Goal: Task Accomplishment & Management: Use online tool/utility

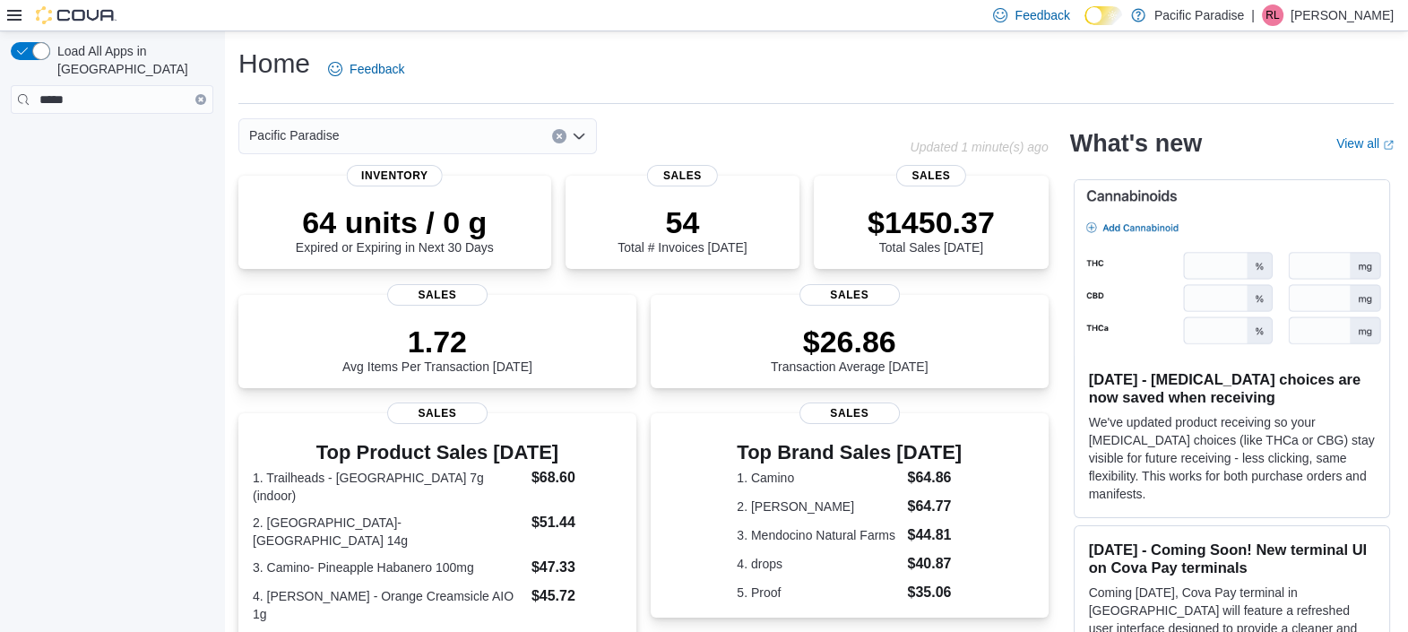
click at [195, 94] on button "Clear input" at bounding box center [200, 99] width 11 height 11
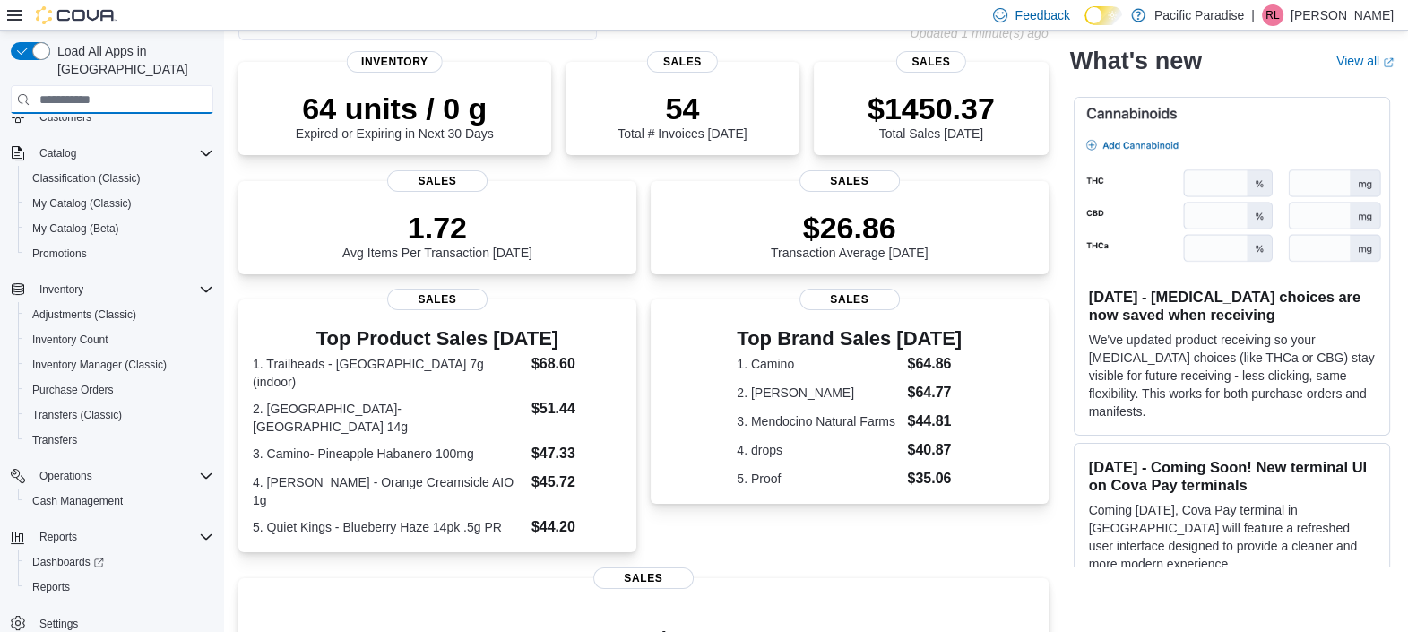
scroll to position [336, 0]
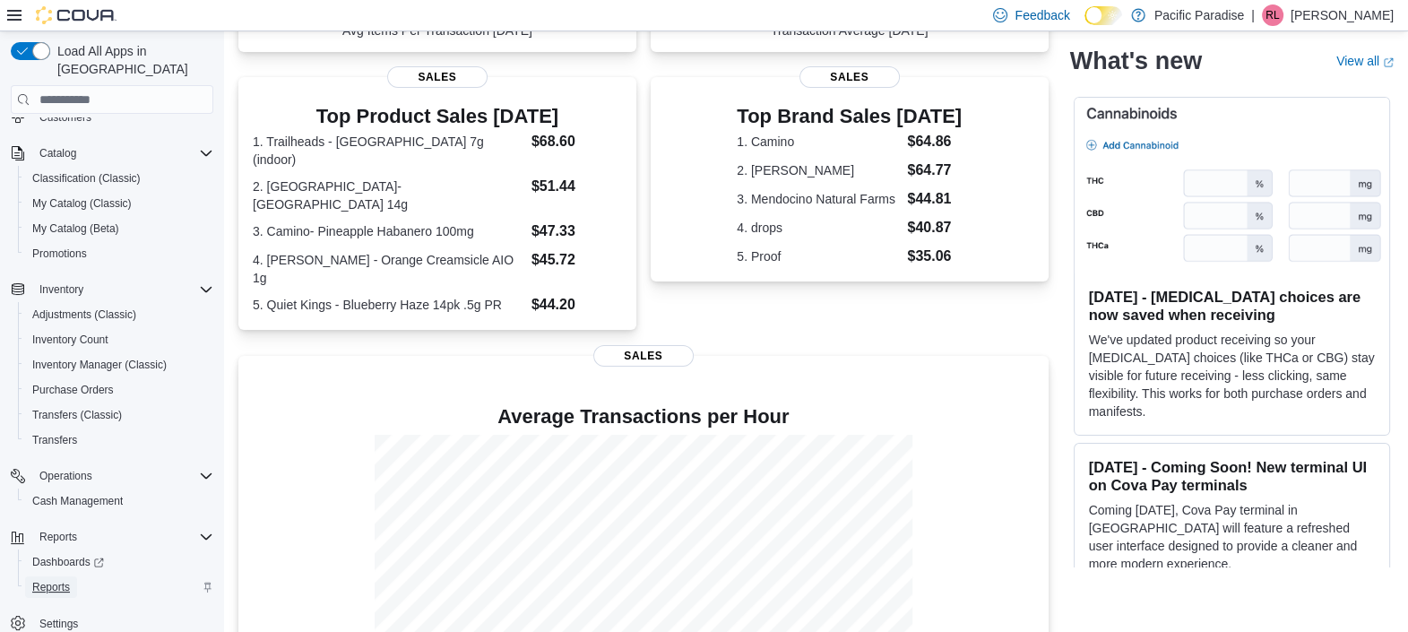
click at [62, 580] on span "Reports" at bounding box center [51, 587] width 38 height 14
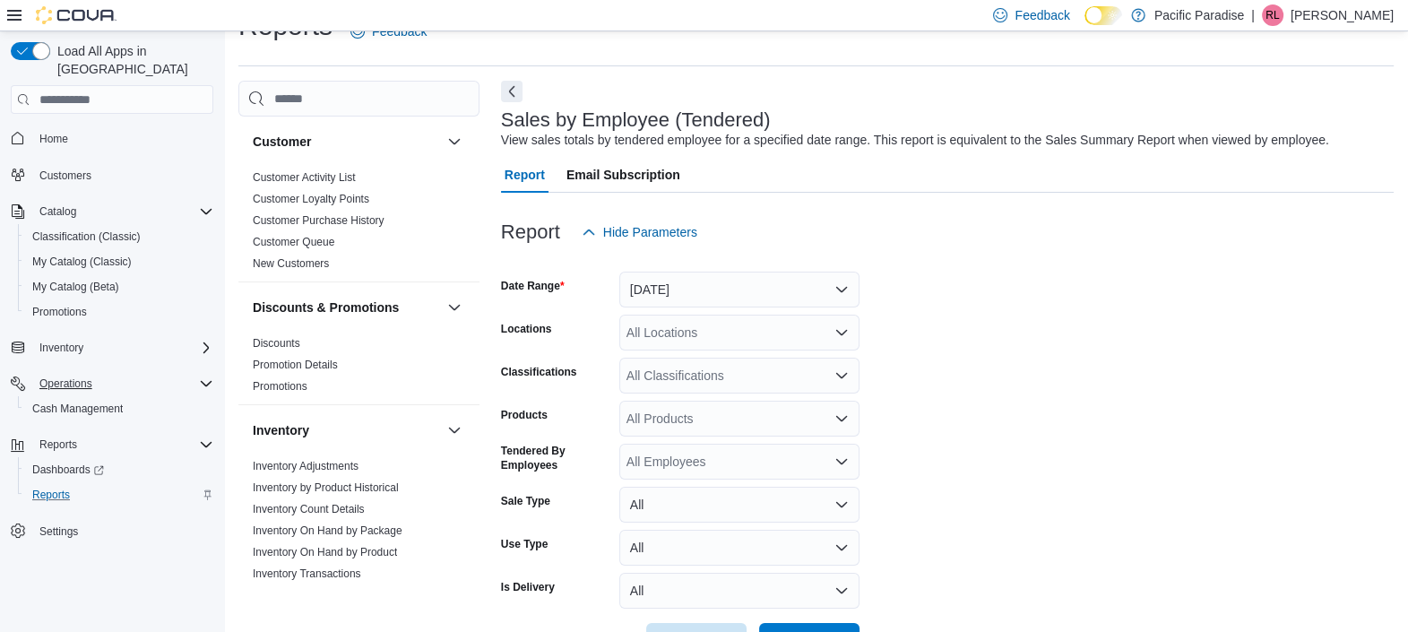
scroll to position [40, 0]
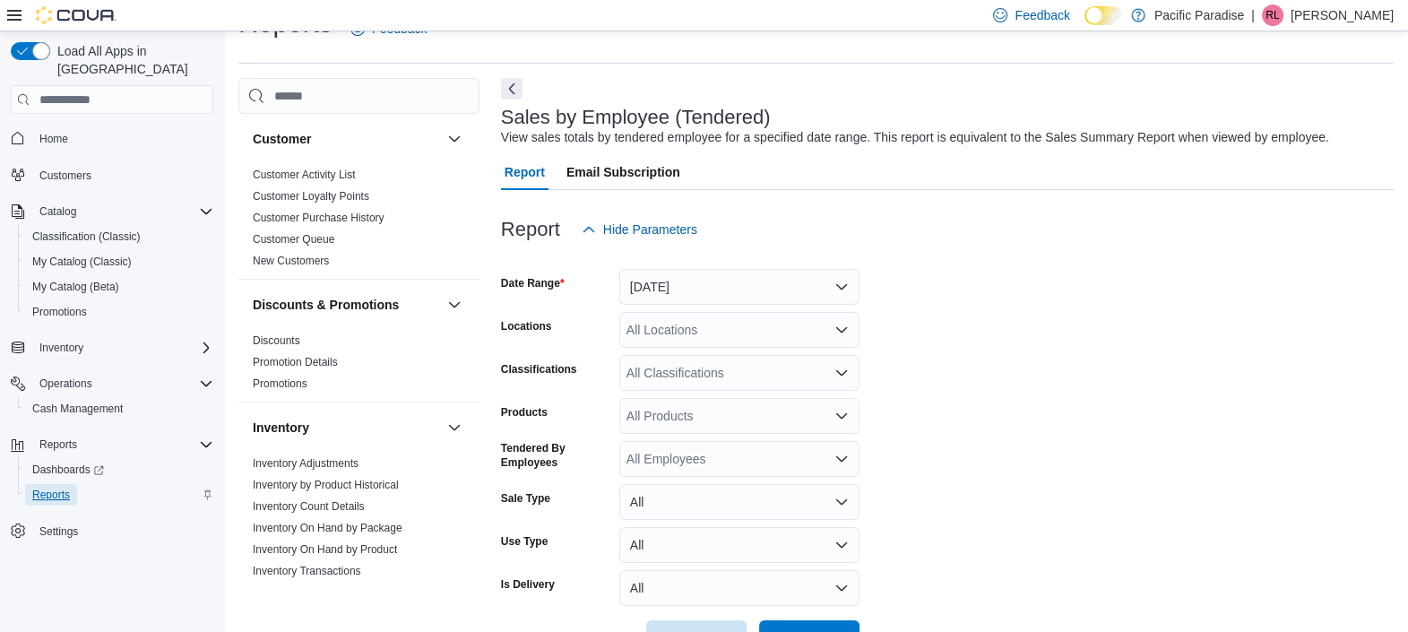
click at [62, 487] on span "Reports" at bounding box center [51, 494] width 38 height 14
click at [713, 280] on button "[DATE]" at bounding box center [739, 287] width 240 height 36
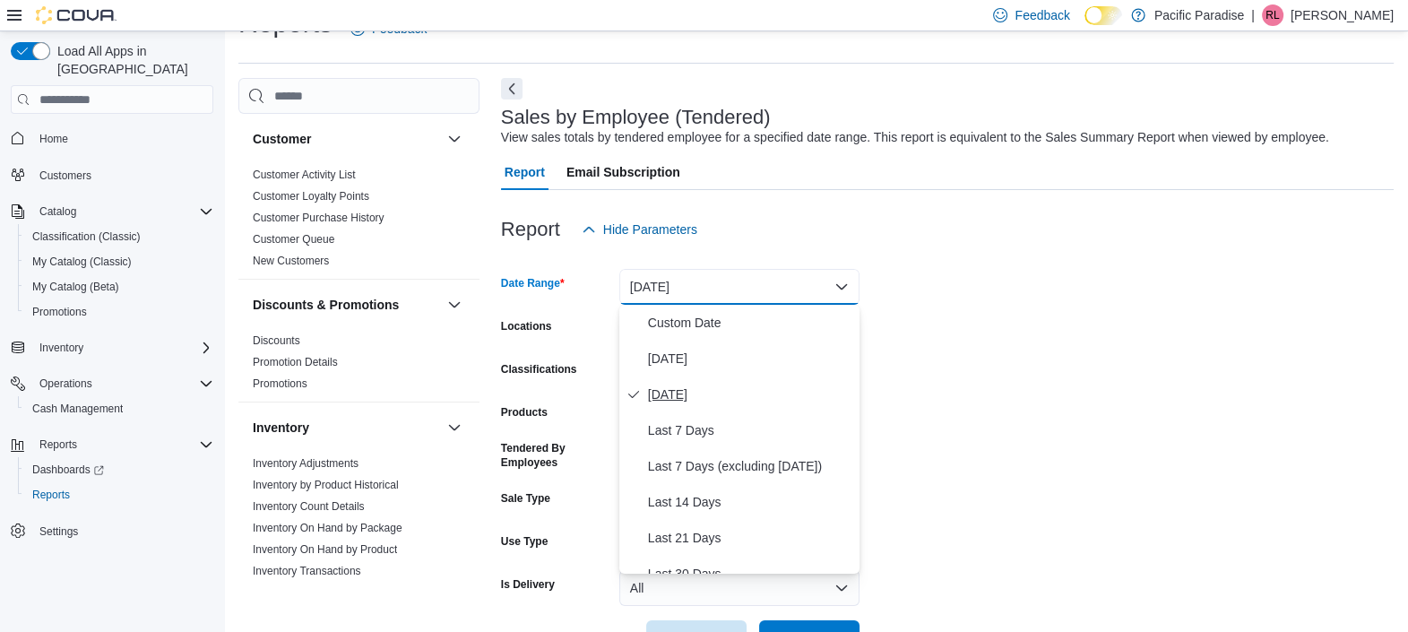
click at [702, 390] on span "[DATE]" at bounding box center [750, 394] width 204 height 22
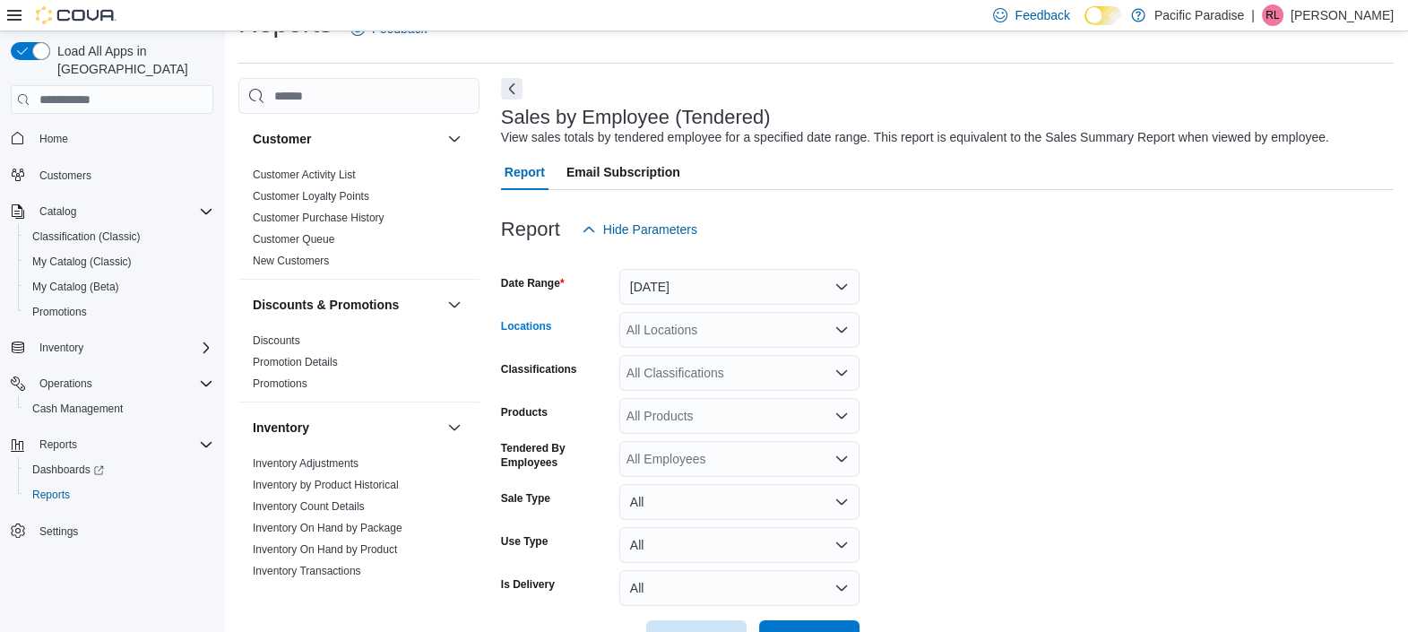
click at [668, 330] on div "All Locations" at bounding box center [739, 330] width 240 height 36
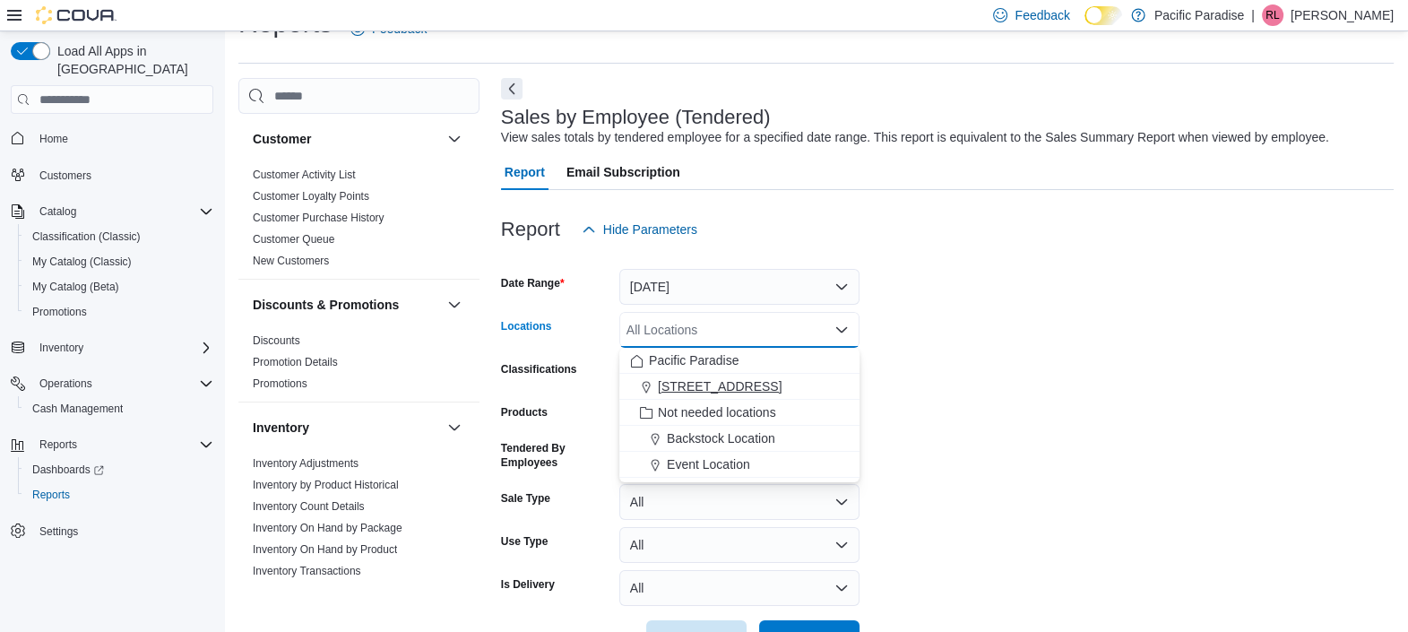
click at [703, 386] on span "[STREET_ADDRESS]" at bounding box center [720, 386] width 124 height 18
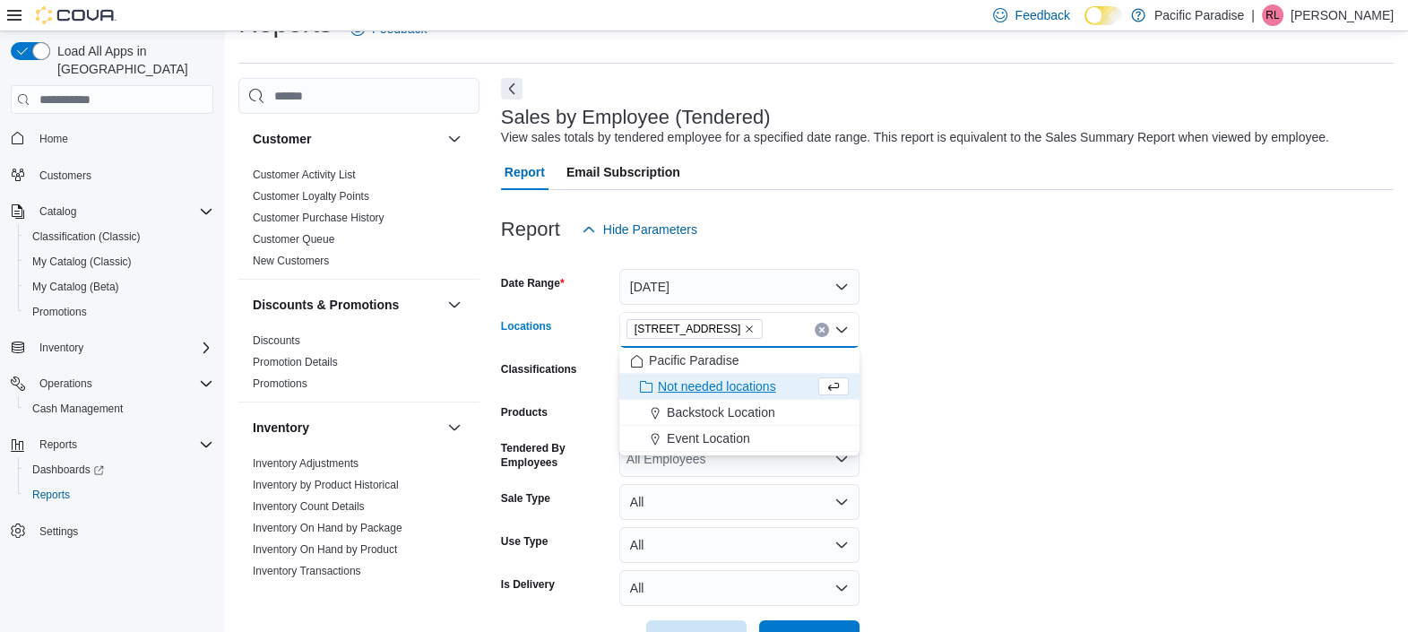
click at [963, 301] on form "Date Range [DATE] Locations [STREET_ADDRESS] Selected. [STREET_ADDRESS]. Press …" at bounding box center [947, 451] width 892 height 409
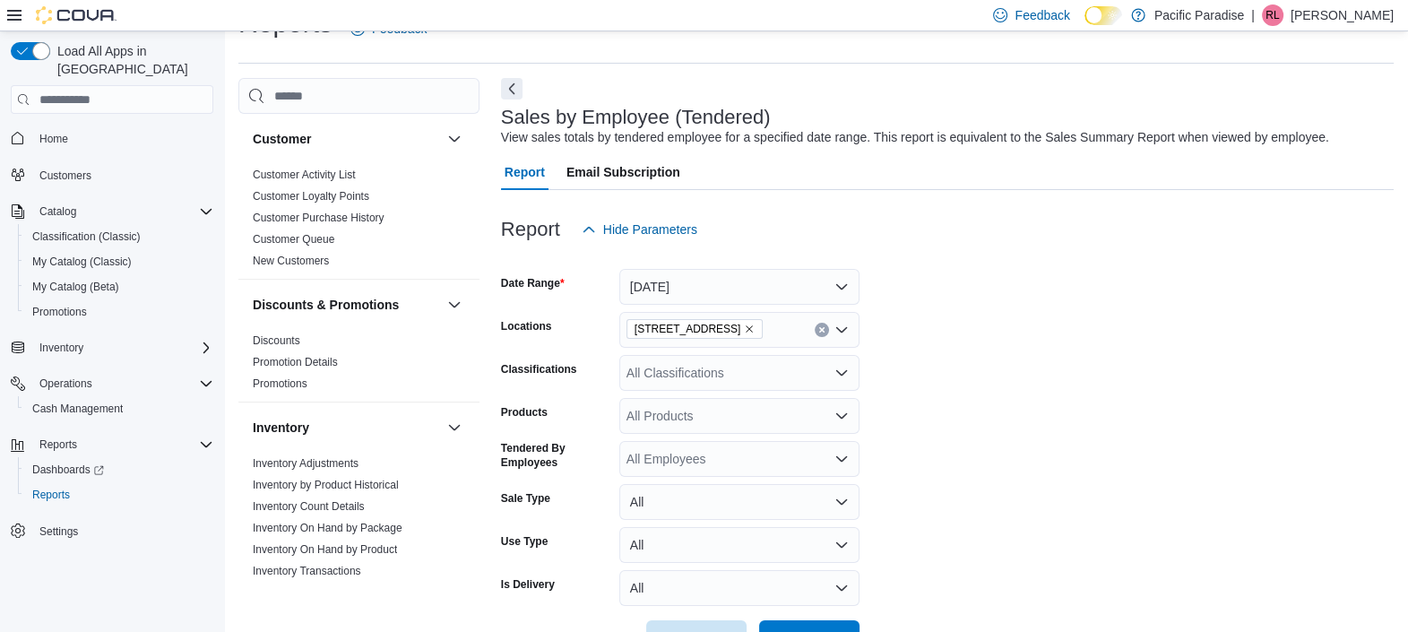
scroll to position [99, 0]
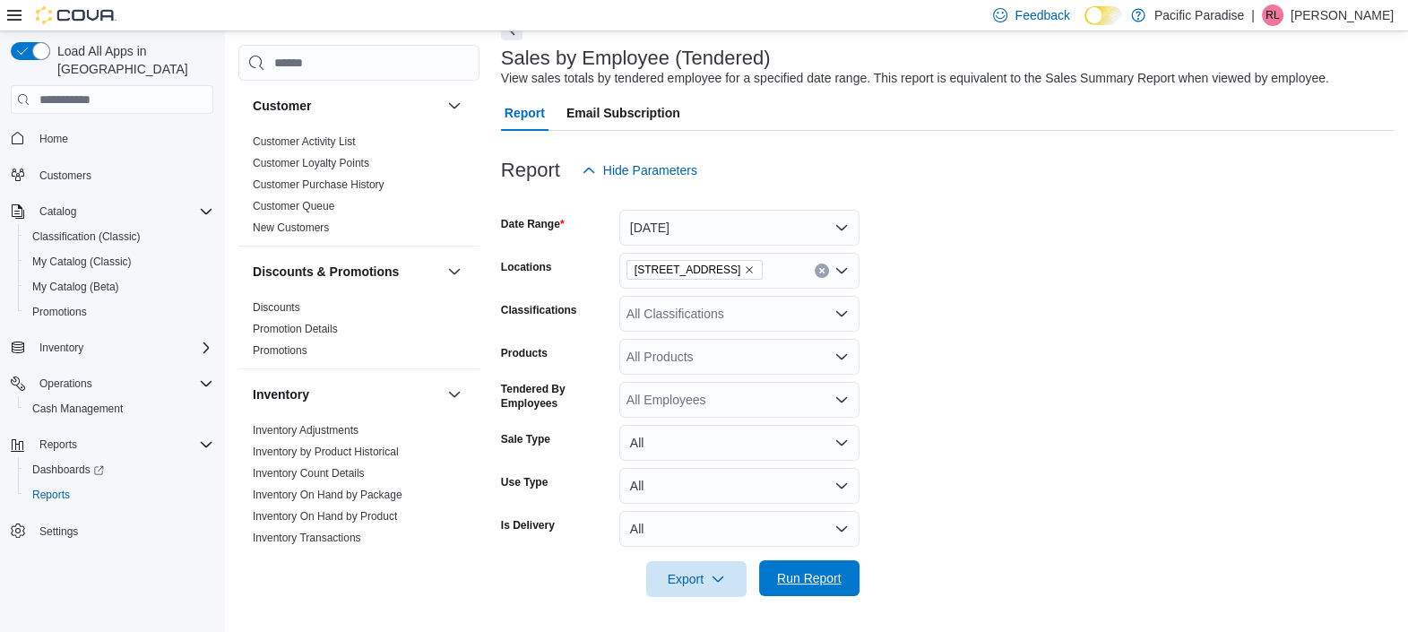
click at [797, 573] on span "Run Report" at bounding box center [809, 578] width 65 height 18
click at [696, 230] on button "[DATE]" at bounding box center [739, 228] width 240 height 36
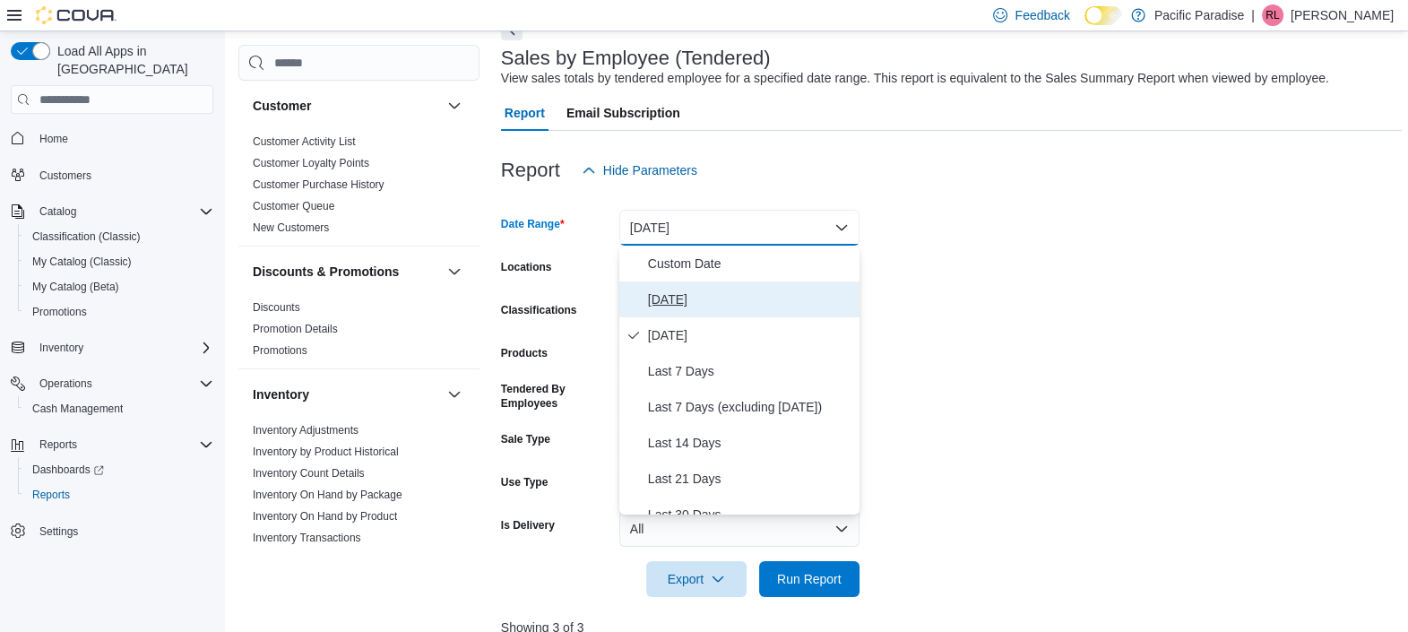
click at [670, 302] on span "[DATE]" at bounding box center [750, 300] width 204 height 22
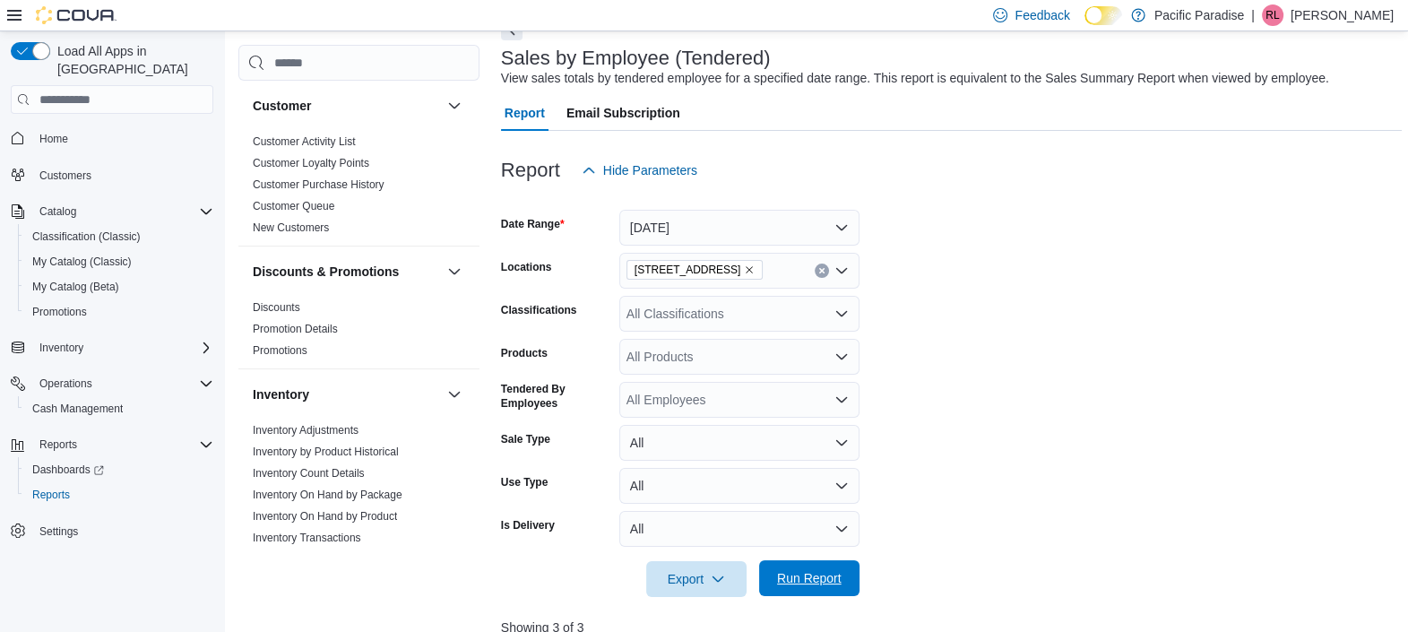
click at [823, 577] on span "Run Report" at bounding box center [809, 578] width 65 height 18
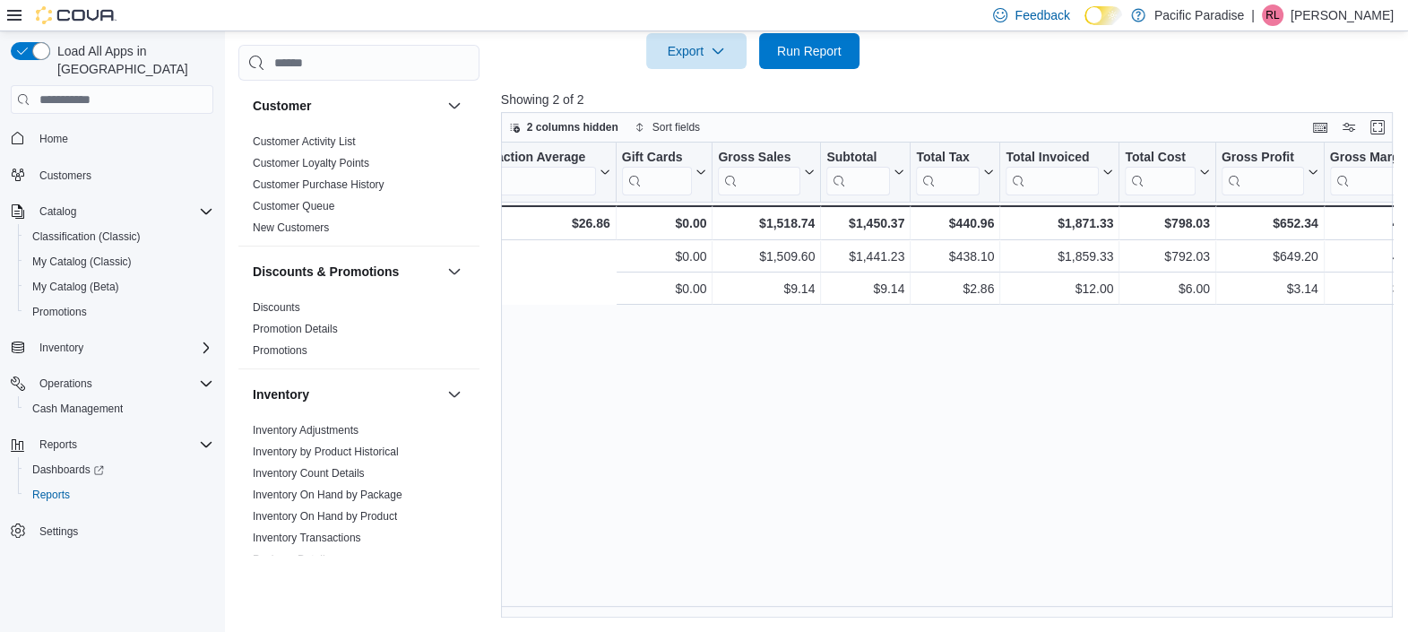
scroll to position [0, 1680]
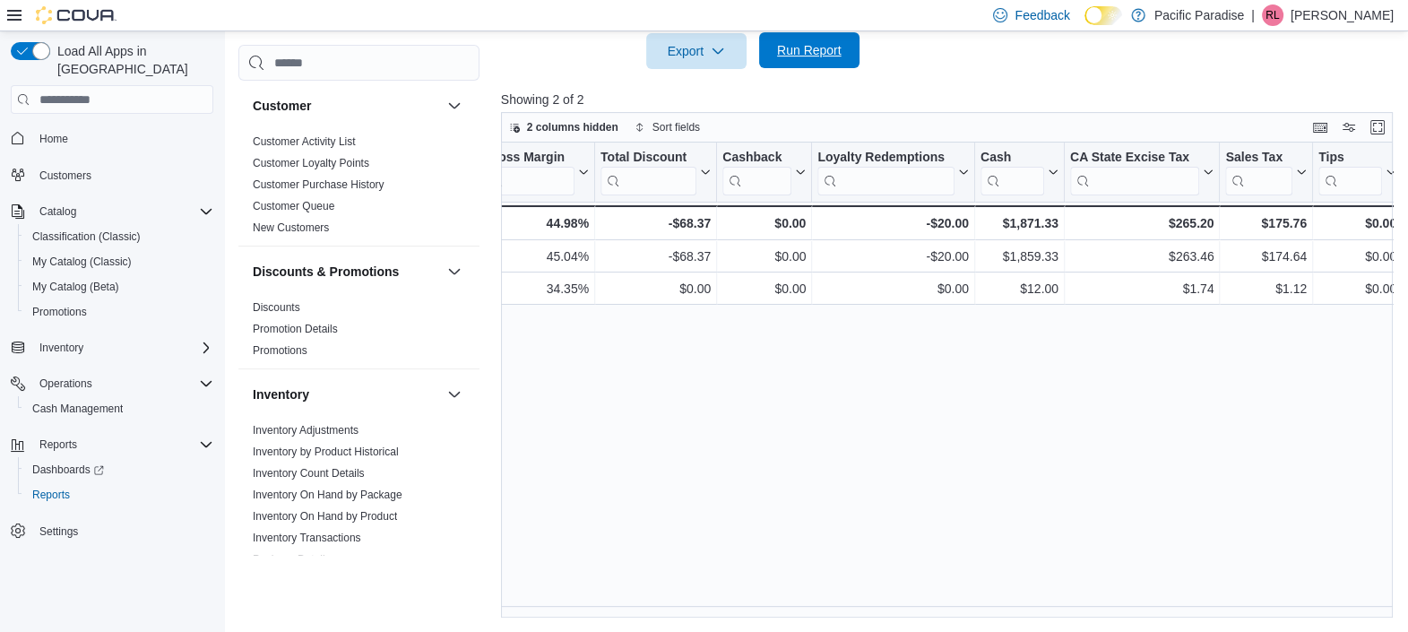
click at [833, 55] on span "Run Report" at bounding box center [809, 50] width 65 height 18
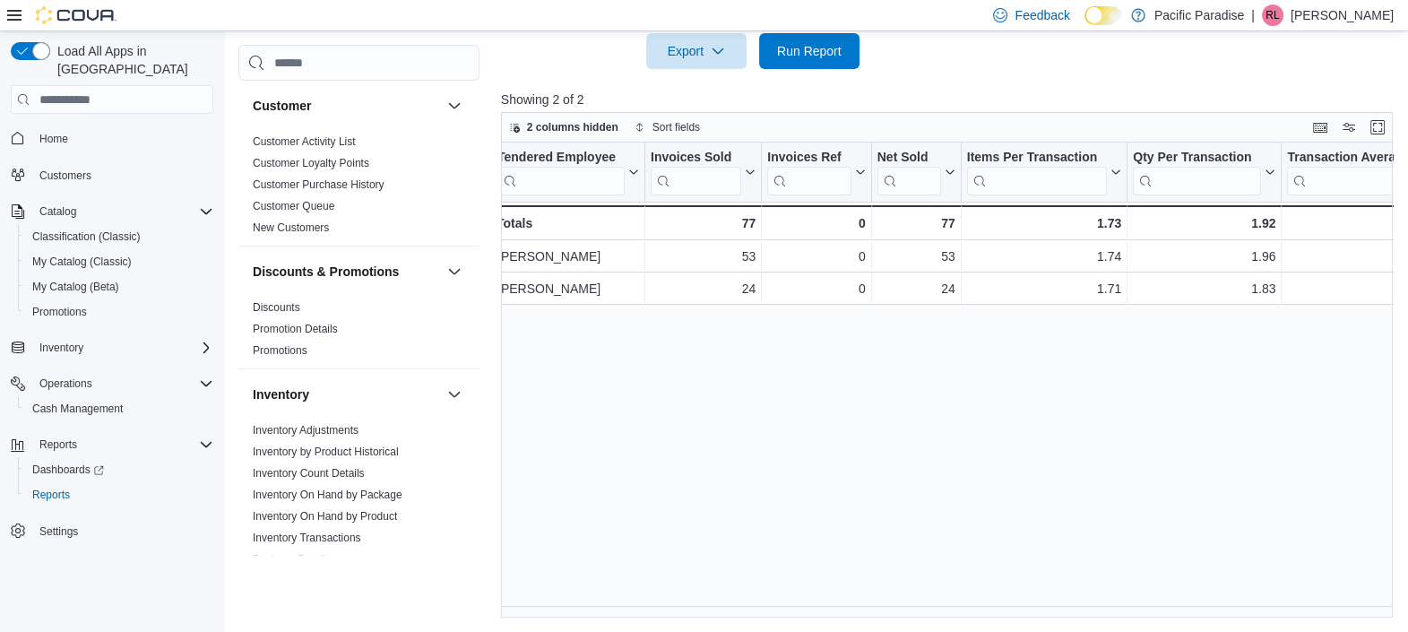
scroll to position [0, 0]
click at [81, 609] on div "Load All Apps in New Hub Home Customers Catalog Classification (Classic) My Cat…" at bounding box center [112, 334] width 224 height 607
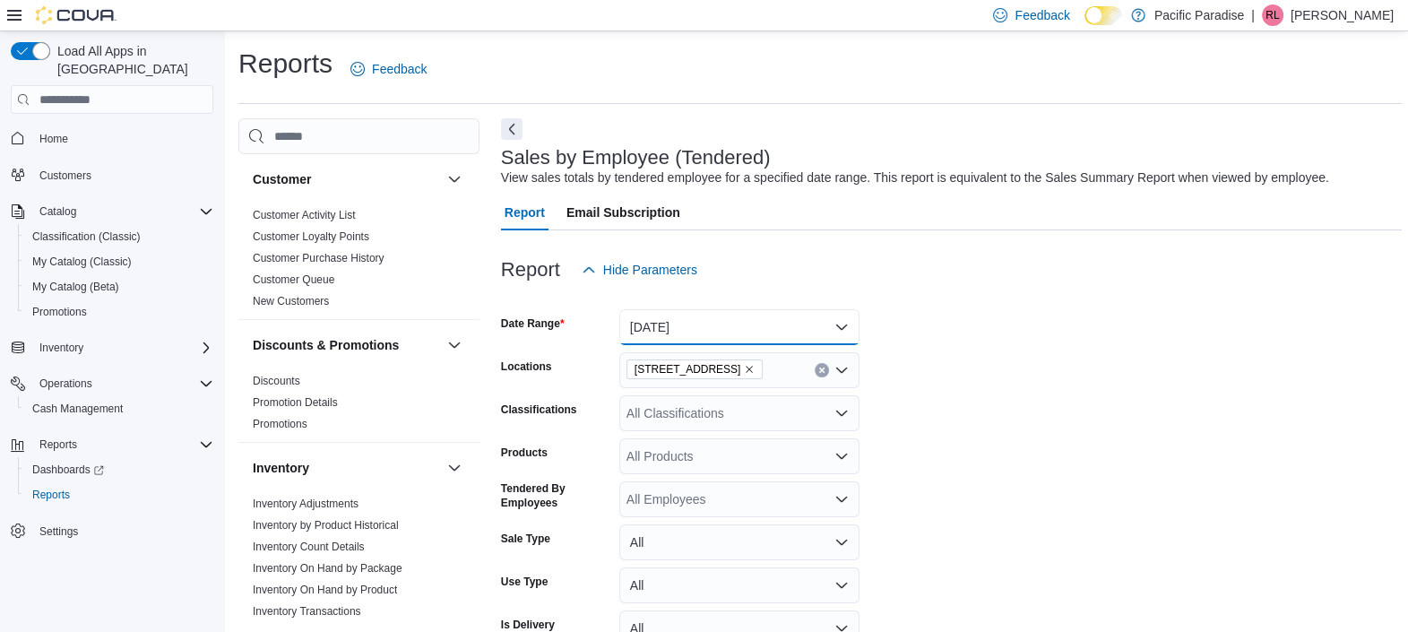
click at [769, 339] on button "[DATE]" at bounding box center [739, 327] width 240 height 36
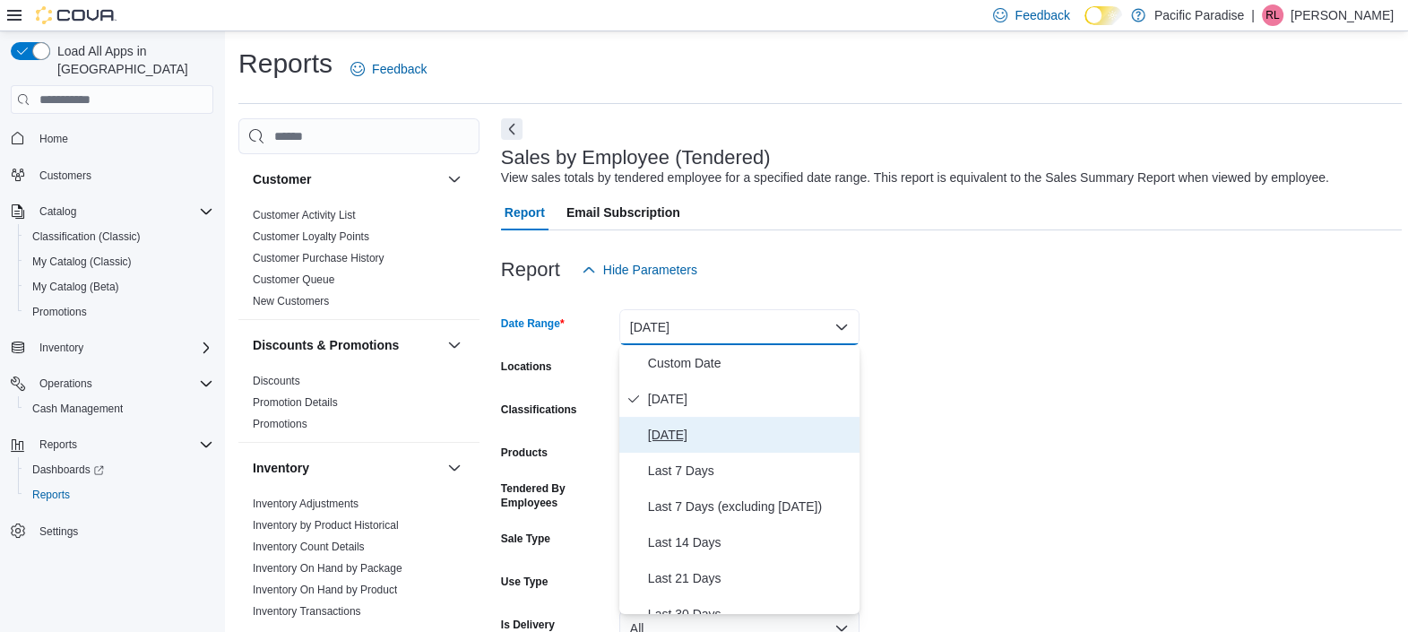
click at [720, 437] on span "[DATE]" at bounding box center [750, 435] width 204 height 22
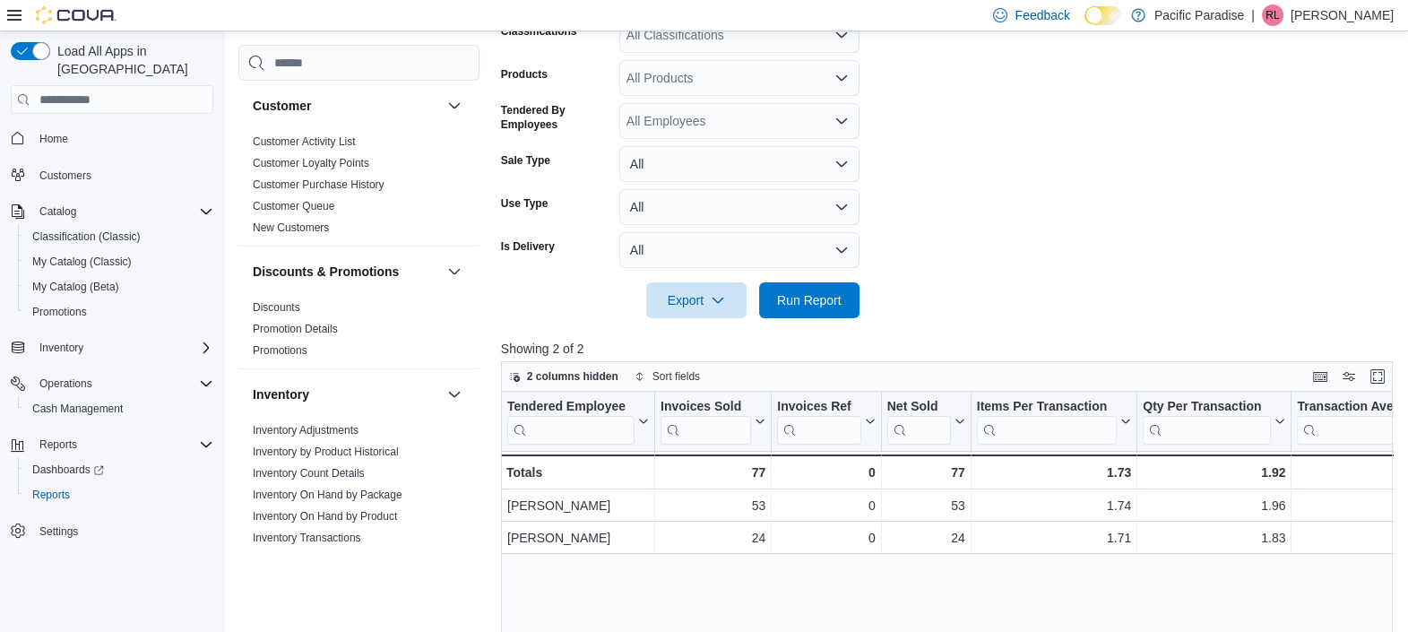
scroll to position [627, 0]
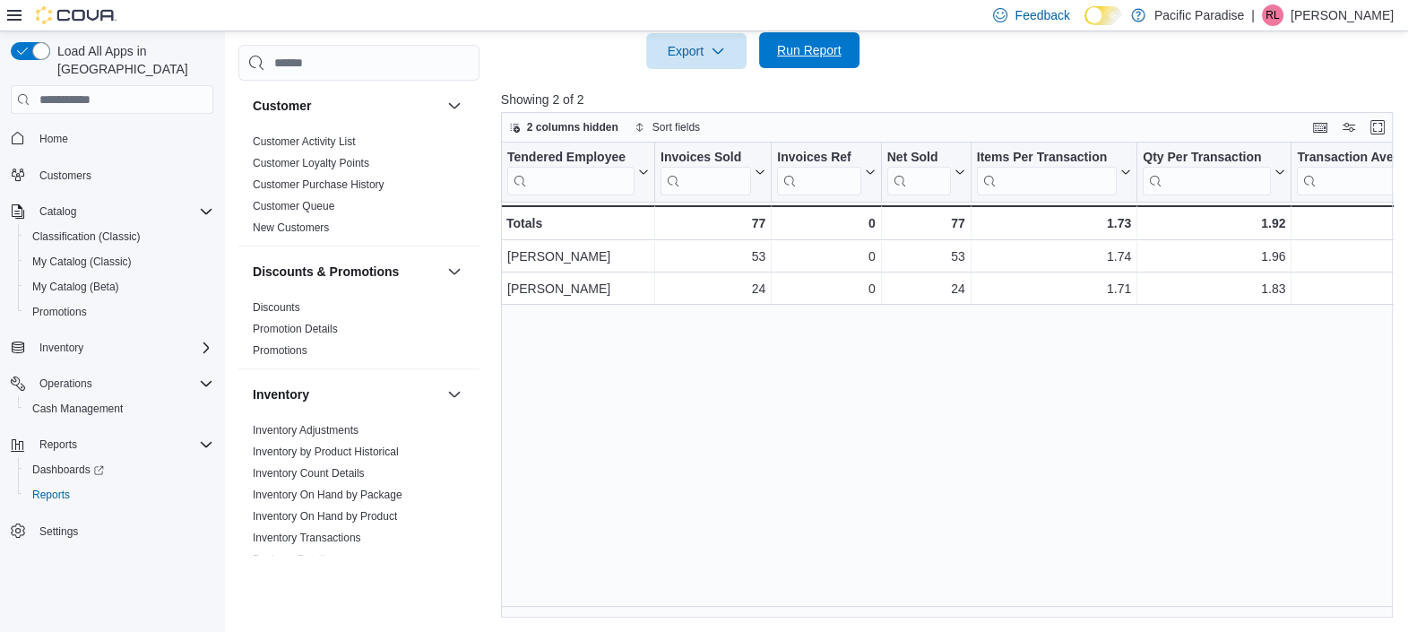
click at [820, 39] on span "Run Report" at bounding box center [809, 50] width 79 height 36
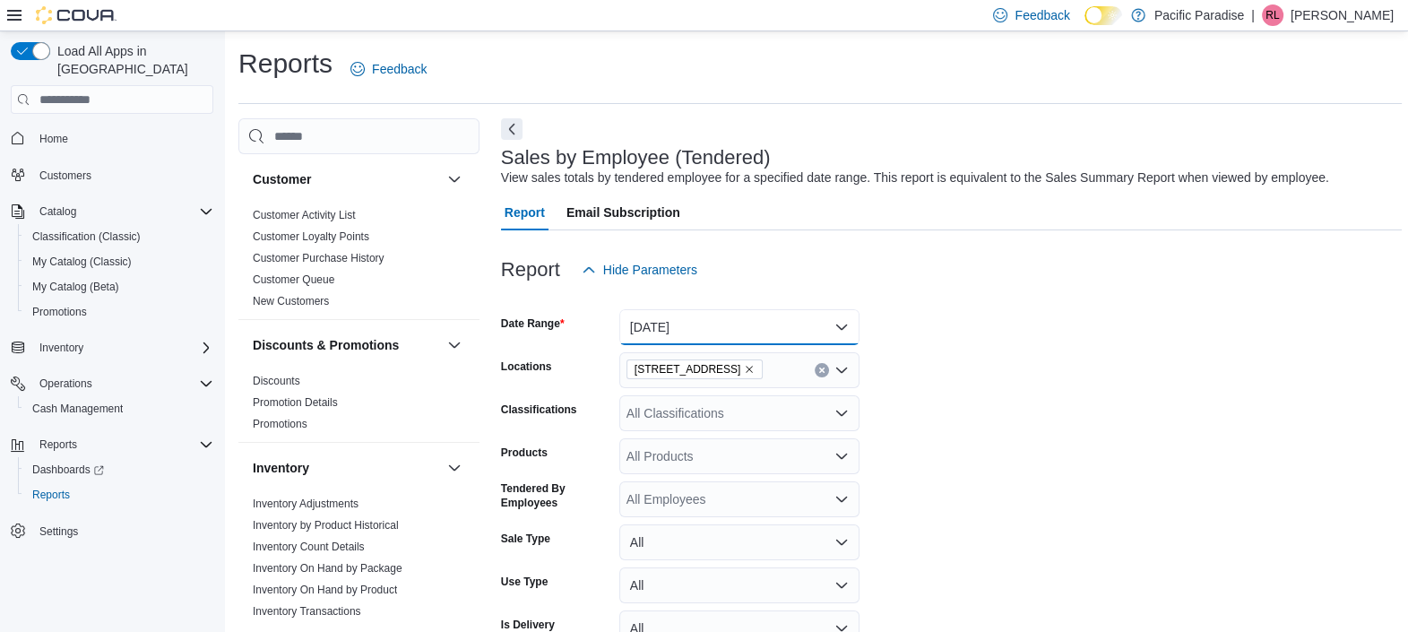
click at [757, 316] on button "[DATE]" at bounding box center [739, 327] width 240 height 36
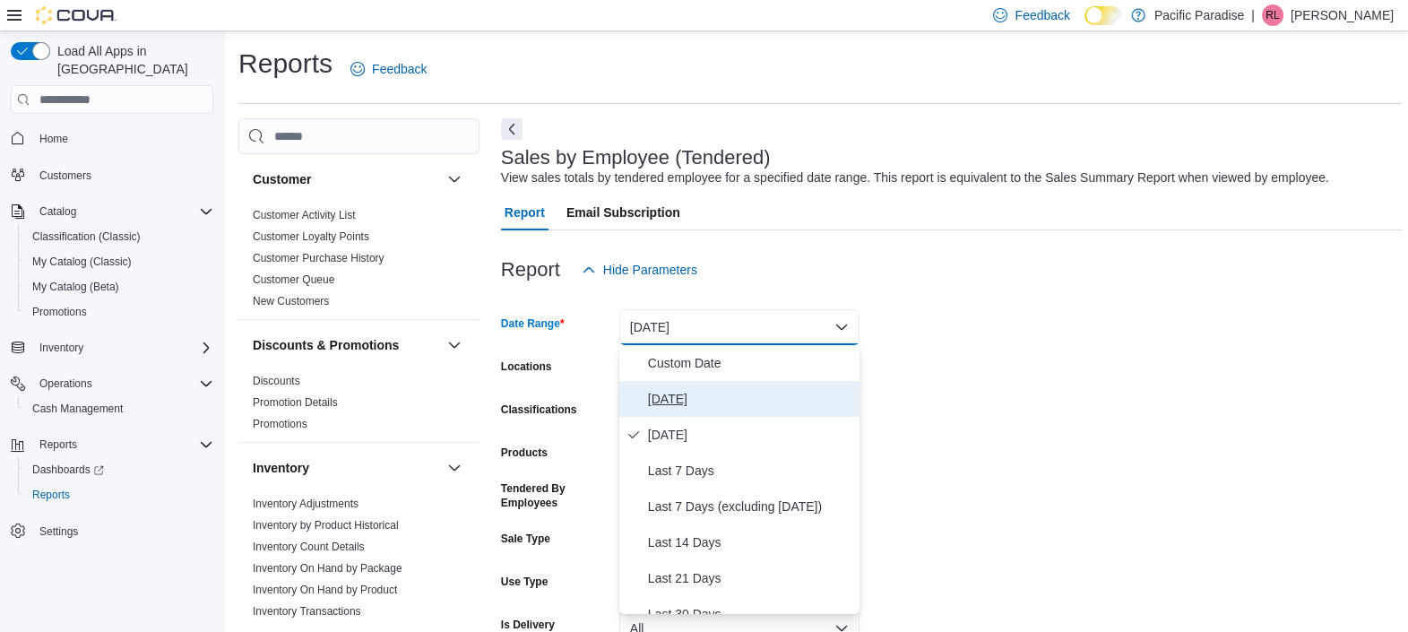
click at [725, 405] on span "[DATE]" at bounding box center [750, 399] width 204 height 22
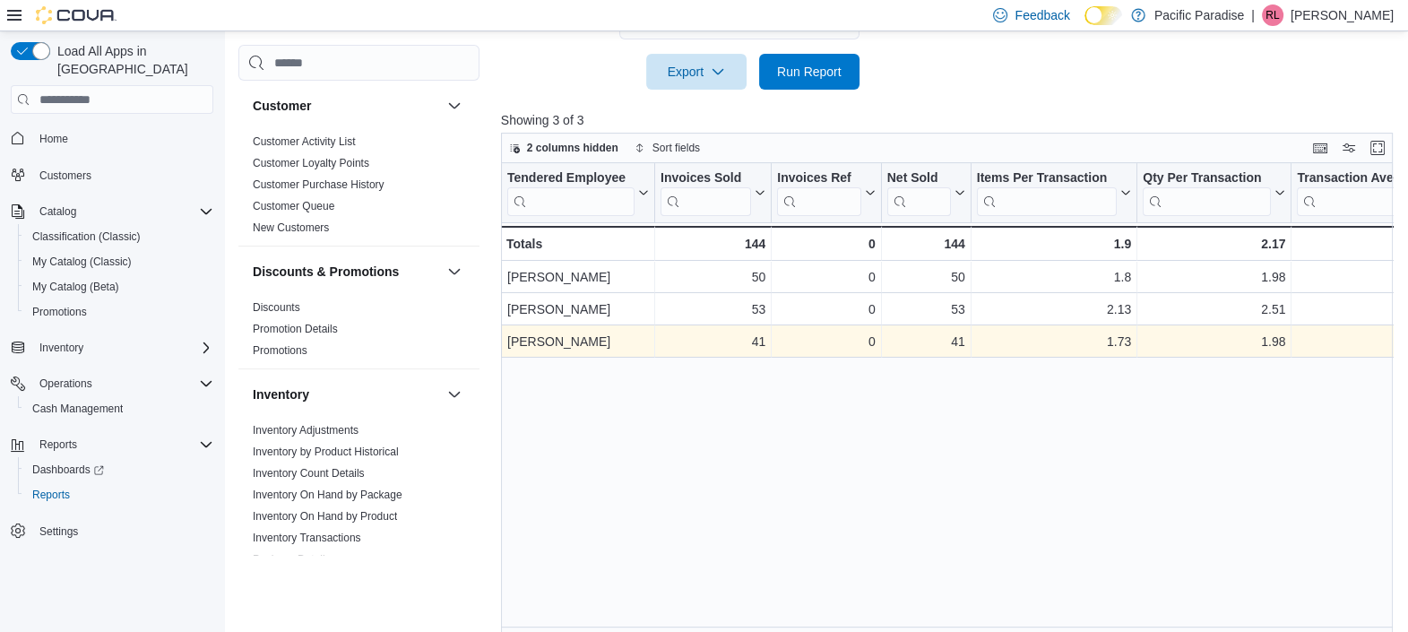
scroll to position [627, 0]
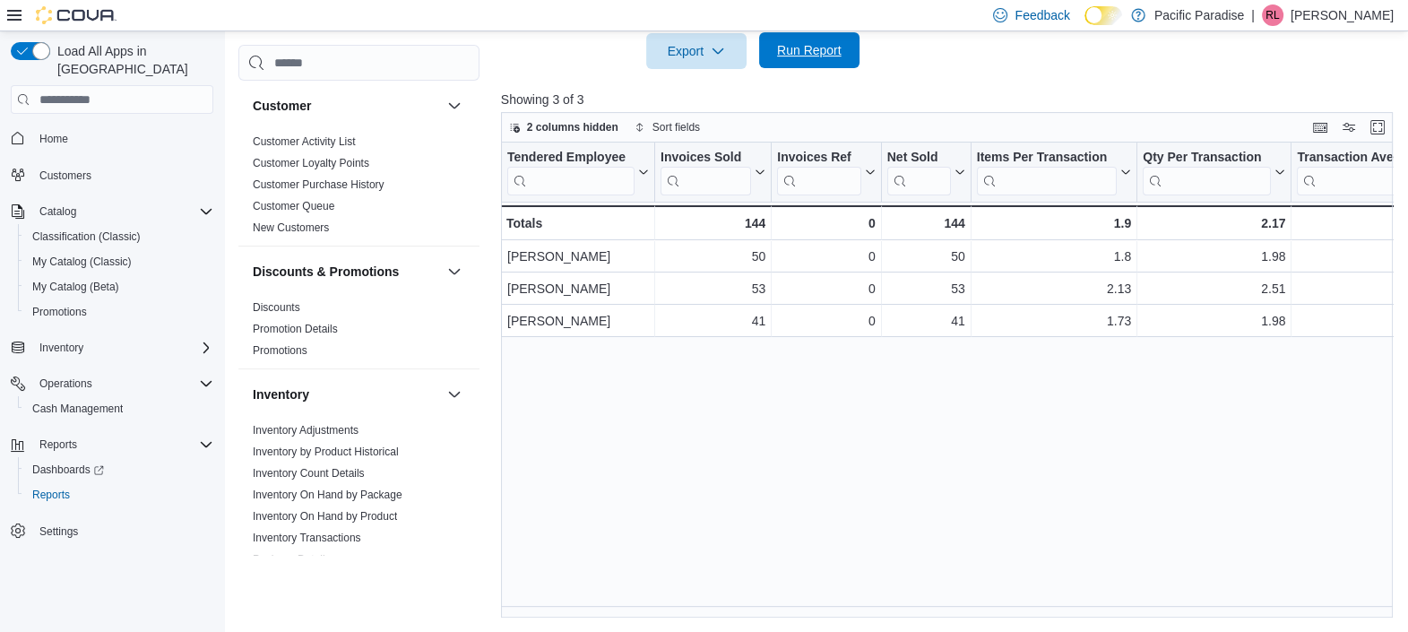
click at [829, 42] on span "Run Report" at bounding box center [809, 50] width 65 height 18
